Goal: Task Accomplishment & Management: Use online tool/utility

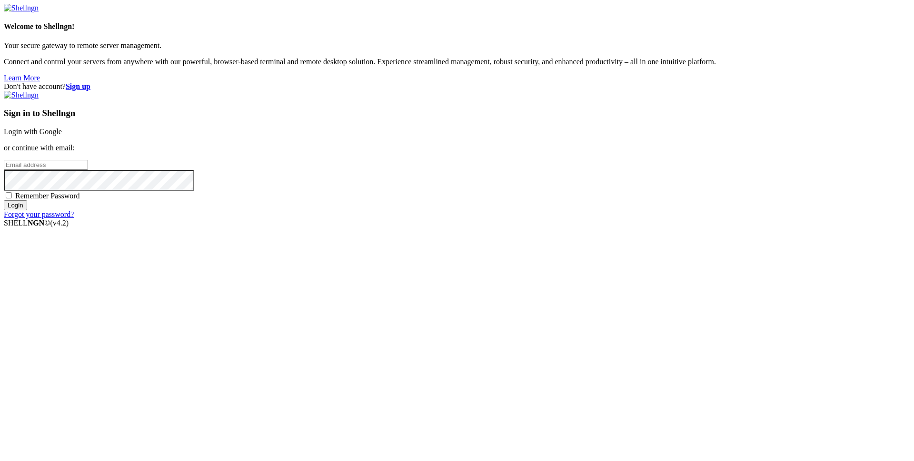
click at [62, 136] on link "Login with Google" at bounding box center [33, 132] width 58 height 8
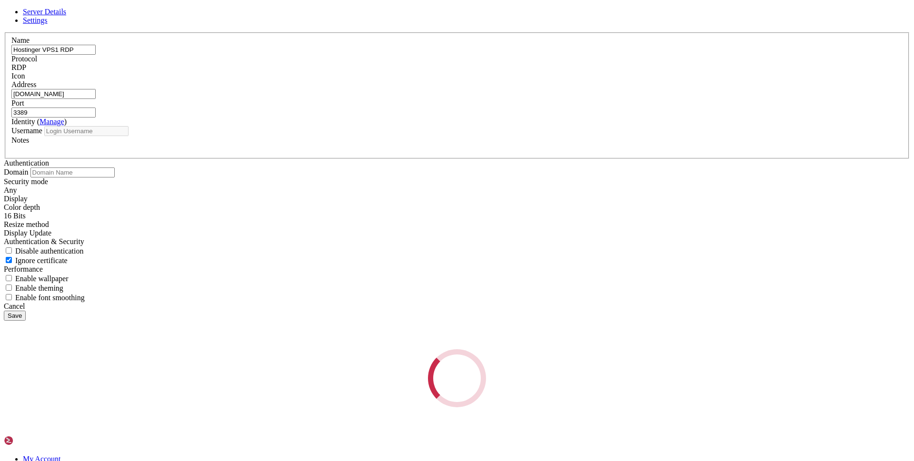
type input "root"
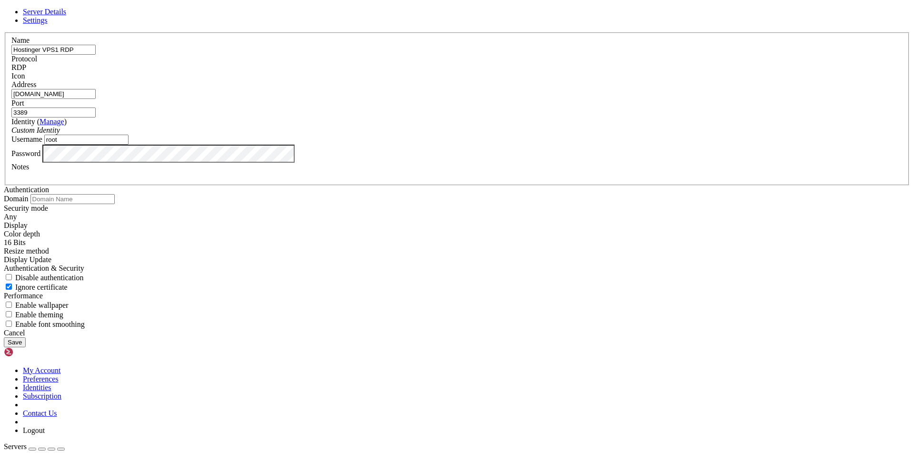
click at [30, 44] on label "Name" at bounding box center [20, 40] width 18 height 8
click at [4, 32] on icon at bounding box center [4, 32] width 0 height 0
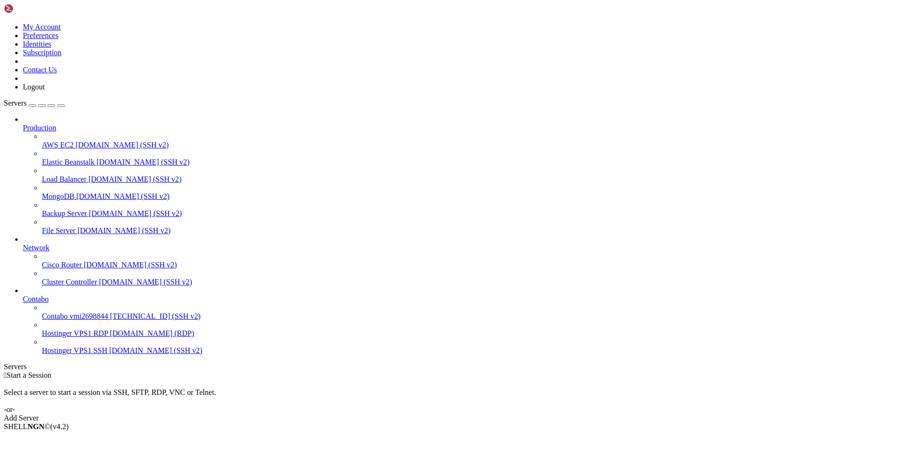
click at [110, 338] on span "[DOMAIN_NAME] (RDP)" at bounding box center [152, 333] width 84 height 8
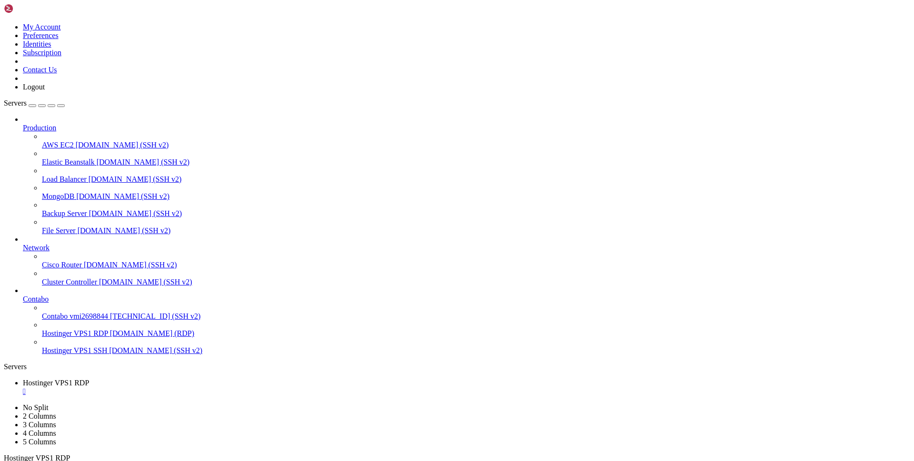
click at [177, 180] on div at bounding box center [457, 230] width 914 height 461
click at [200, 388] on div "" at bounding box center [466, 392] width 887 height 9
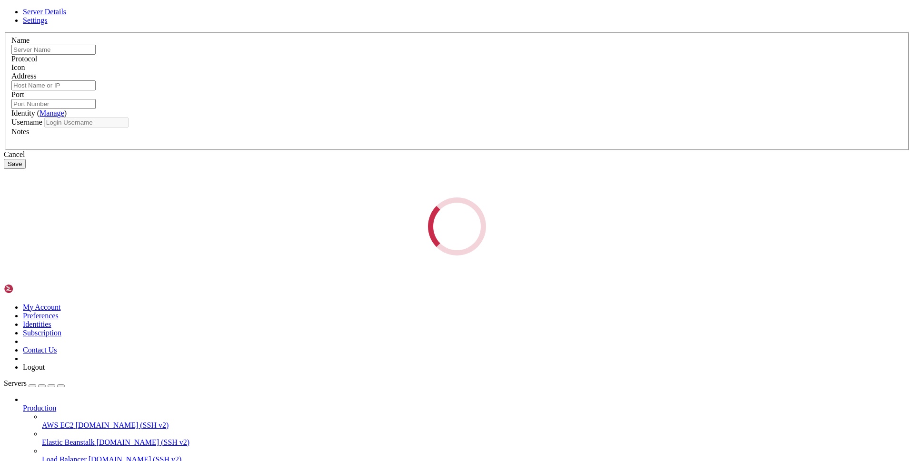
type input "Hostinger VPS1 RDP"
type input "[DOMAIN_NAME]"
type input "3389"
type input "root"
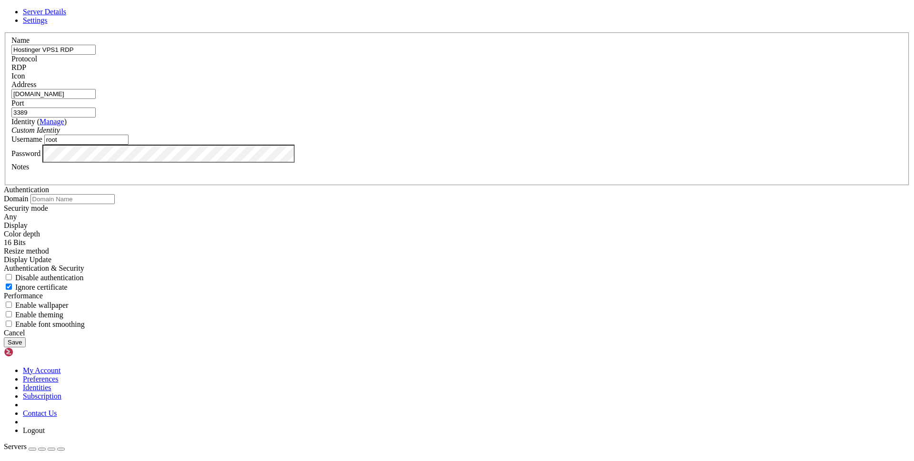
click at [26, 348] on button "Save" at bounding box center [15, 343] width 22 height 10
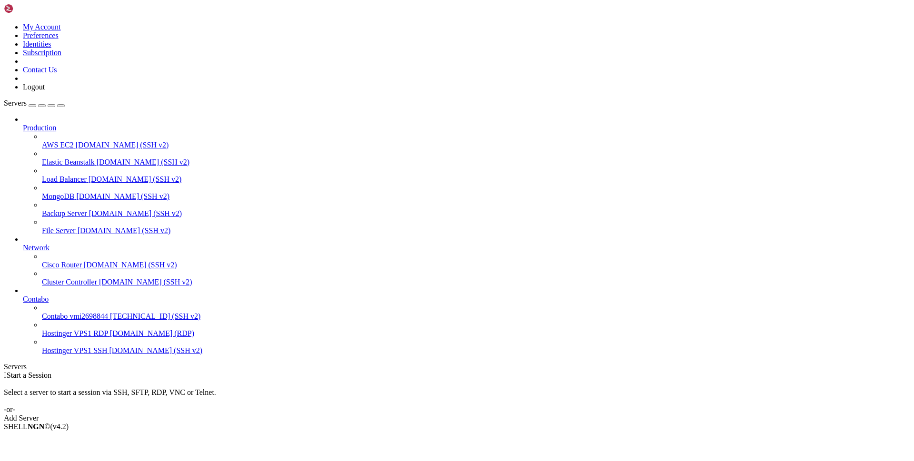
click at [110, 338] on span "[DOMAIN_NAME] (RDP)" at bounding box center [152, 333] width 84 height 8
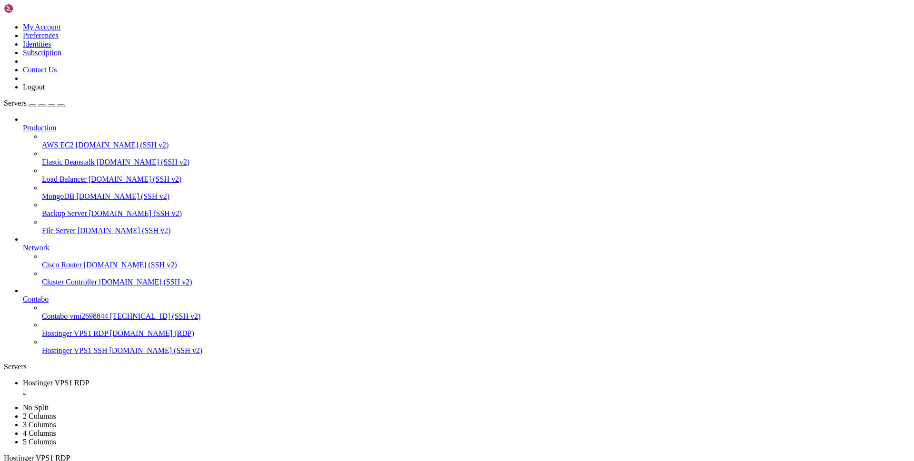
click at [200, 388] on div "" at bounding box center [466, 392] width 887 height 9
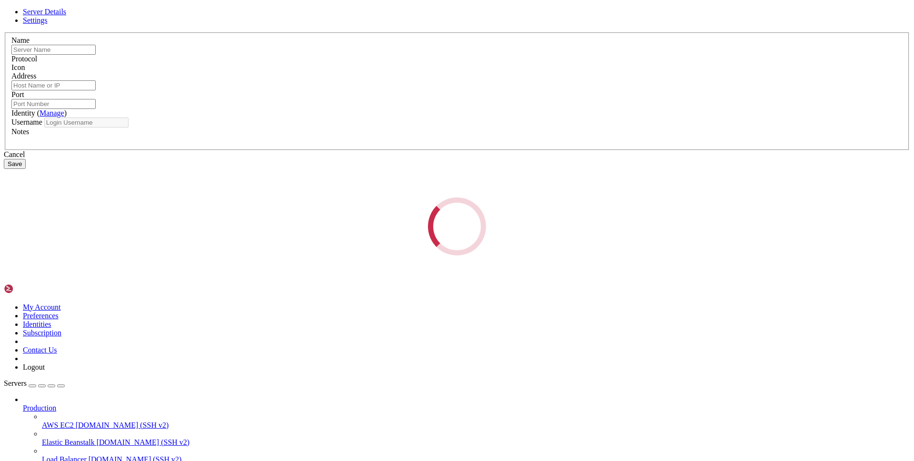
type input "Hostinger VPS1 RDP"
type input "[DOMAIN_NAME]"
type input "3389"
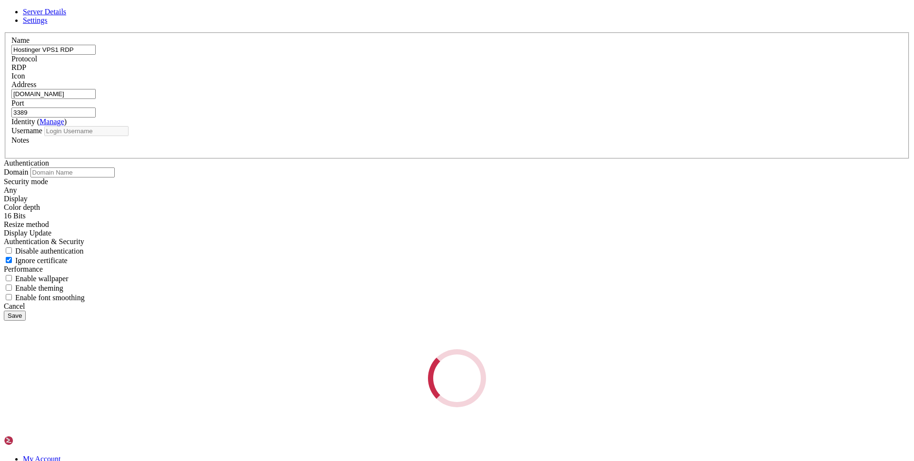
type input "root"
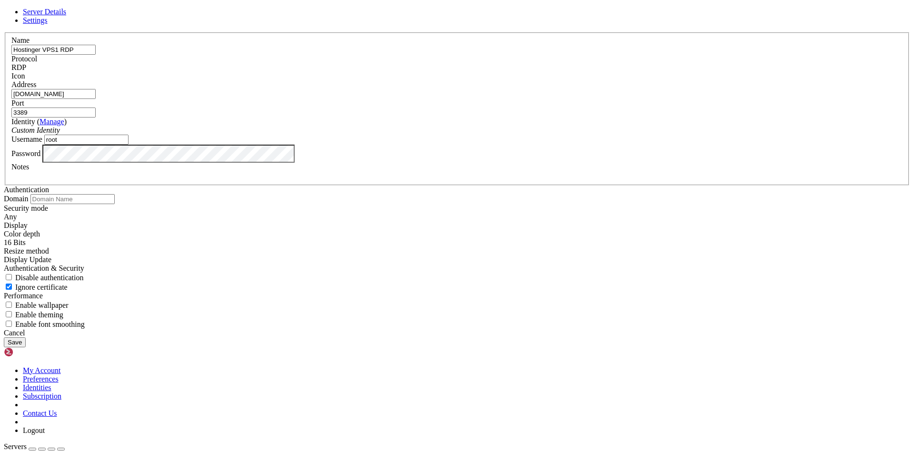
click at [26, 348] on button "Save" at bounding box center [15, 343] width 22 height 10
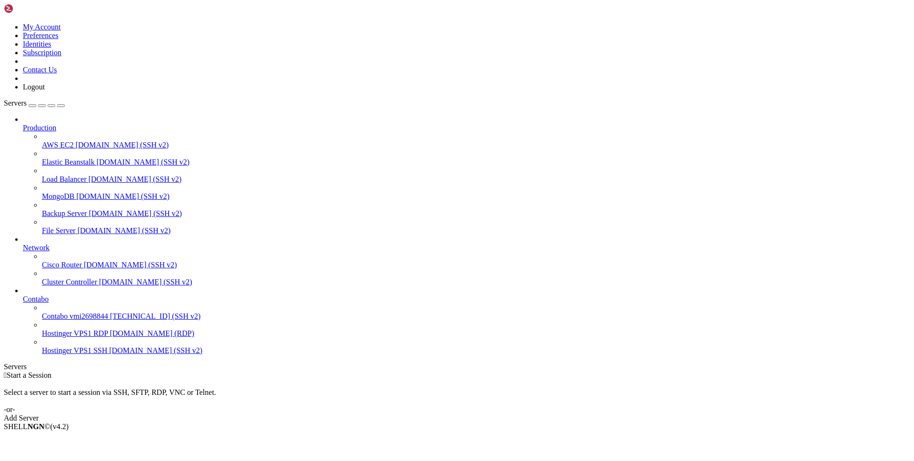
click at [72, 338] on span "Hostinger VPS1 RDP" at bounding box center [75, 333] width 66 height 8
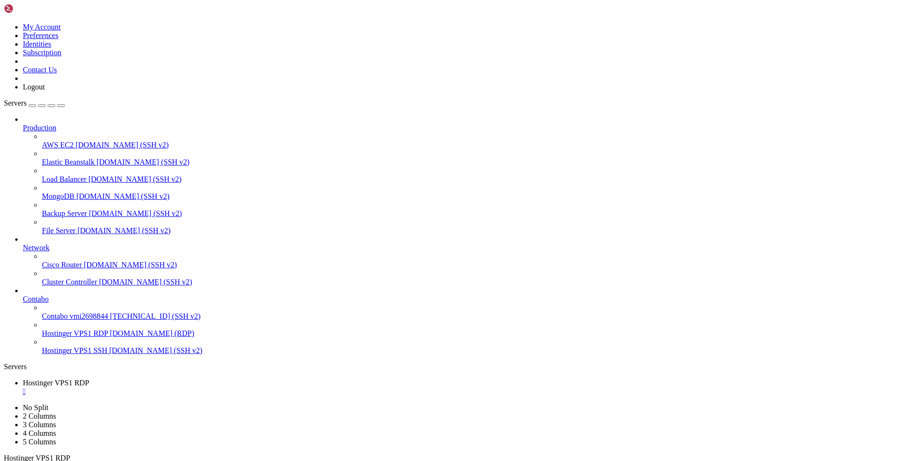
click at [200, 388] on div "" at bounding box center [466, 392] width 887 height 9
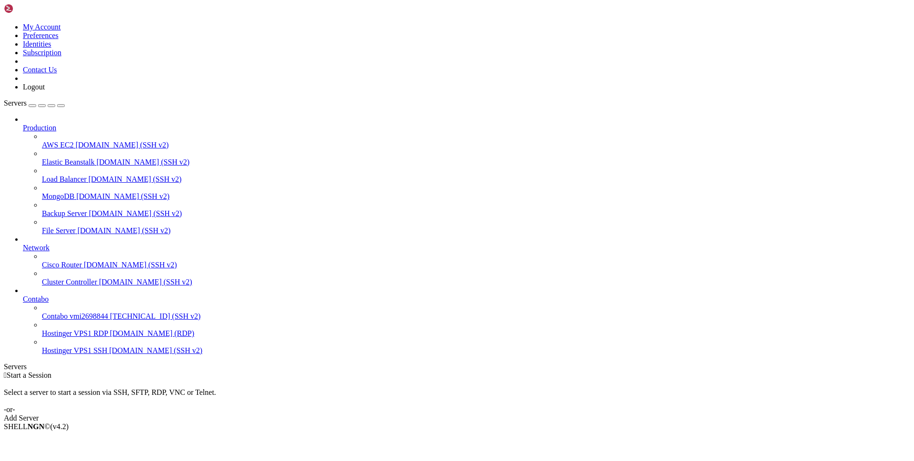
click at [110, 338] on span "[DOMAIN_NAME] (RDP)" at bounding box center [152, 333] width 84 height 8
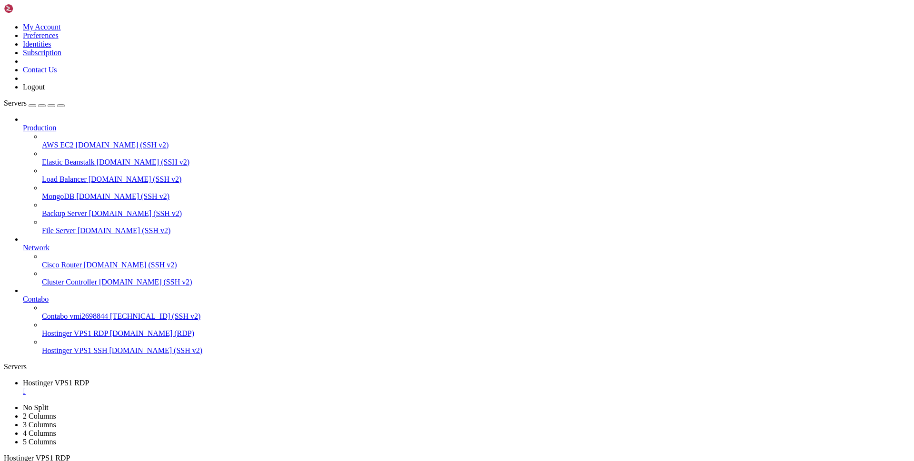
click at [201, 388] on div "" at bounding box center [466, 392] width 887 height 9
